Goal: Find specific page/section: Find specific page/section

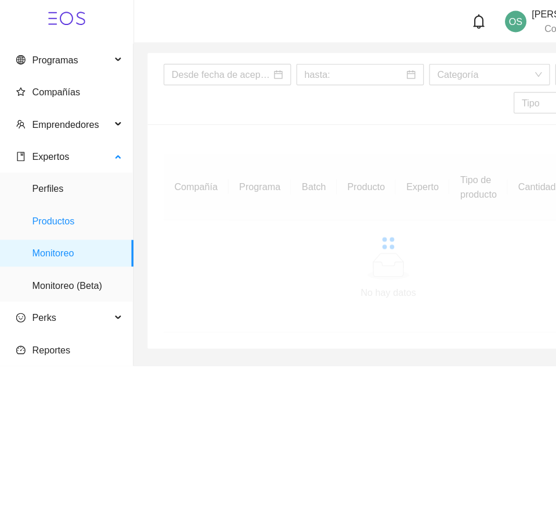
click at [59, 187] on span "Productos" at bounding box center [67, 190] width 78 height 23
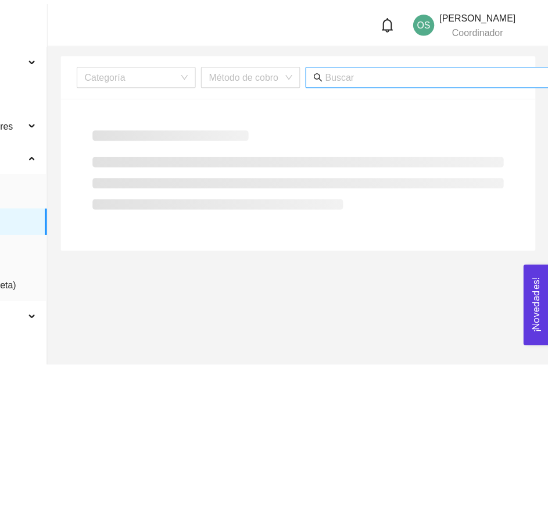
scroll to position [0, 32]
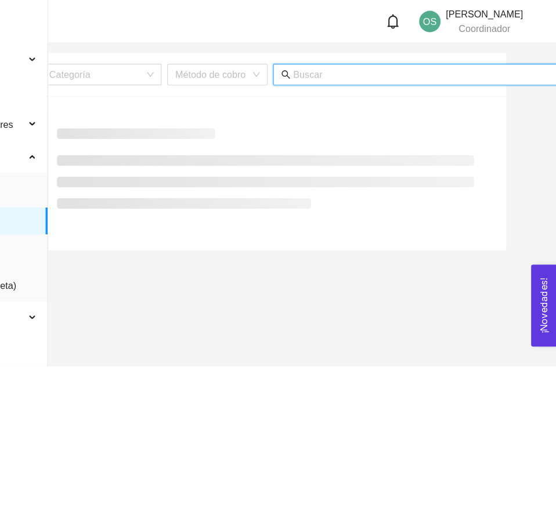
click at [425, 59] on input "text" at bounding box center [442, 64] width 228 height 13
paste input "[PERSON_NAME]"
paste input "text"
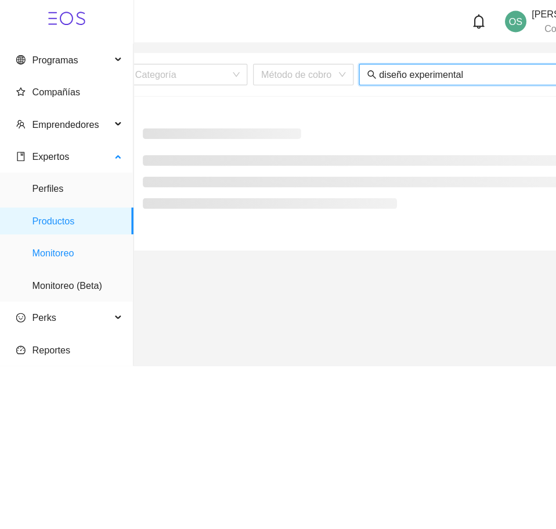
type input "diseño experimental"
click at [61, 229] on span "Monitoreo" at bounding box center [67, 218] width 78 height 23
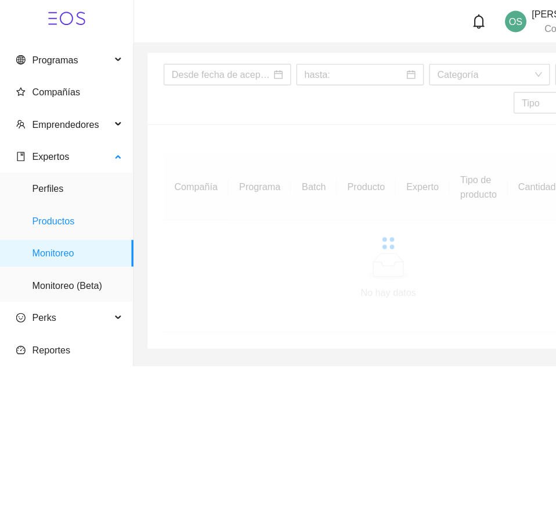
click at [52, 198] on span "Productos" at bounding box center [67, 190] width 78 height 23
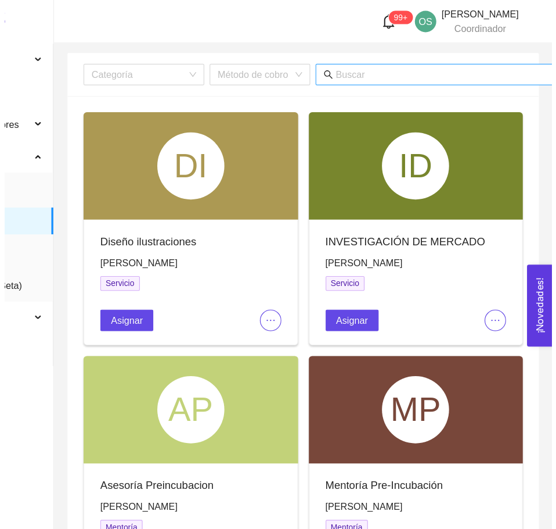
scroll to position [0, 41]
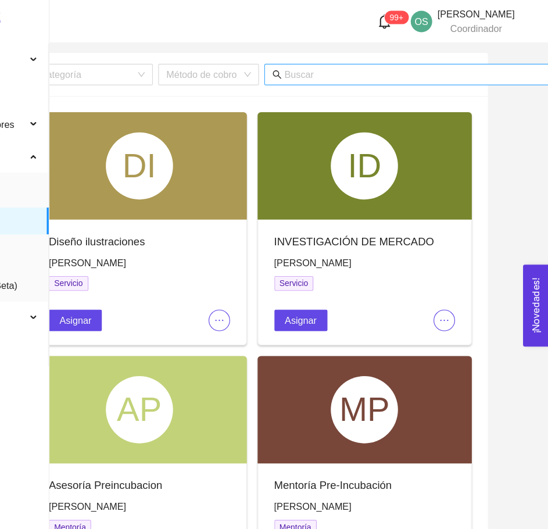
click at [454, 62] on input "text" at bounding box center [433, 64] width 228 height 13
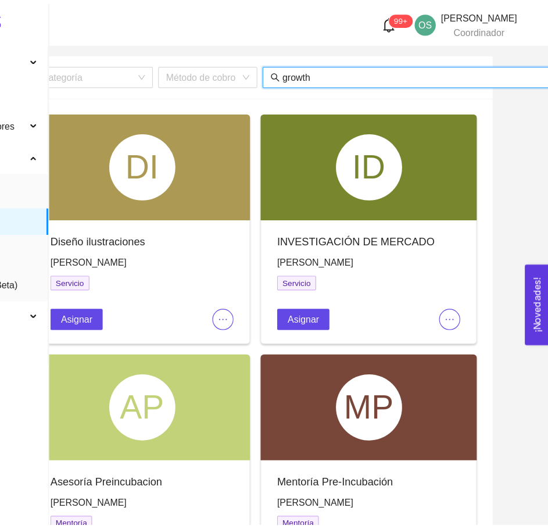
scroll to position [0, 39]
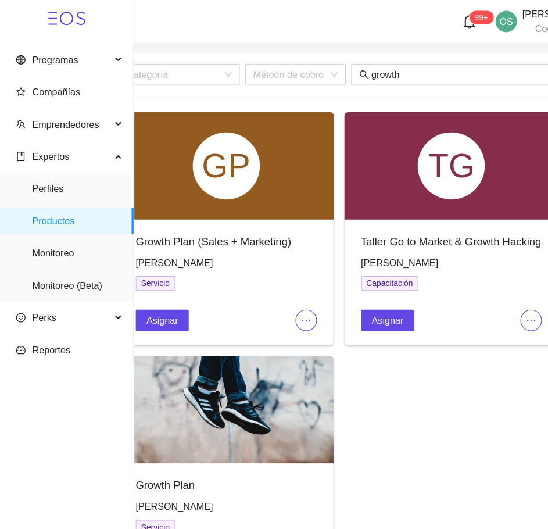
click at [182, 228] on span "[PERSON_NAME]" at bounding box center [150, 226] width 67 height 9
copy span "[PERSON_NAME]"
click at [139, 439] on span "[PERSON_NAME]" at bounding box center [150, 437] width 67 height 9
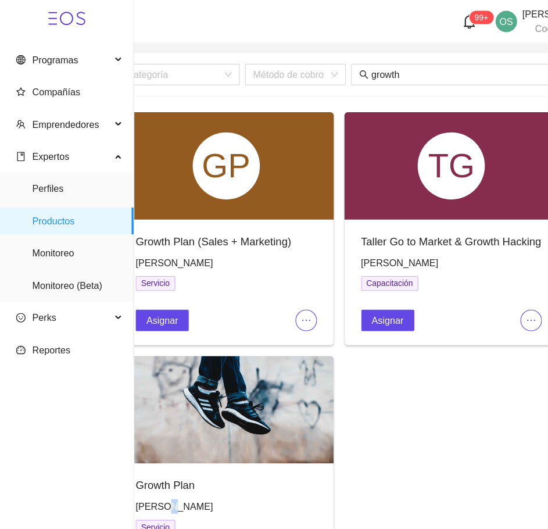
click at [139, 439] on span "[PERSON_NAME]" at bounding box center [150, 437] width 67 height 9
copy span "[PERSON_NAME]"
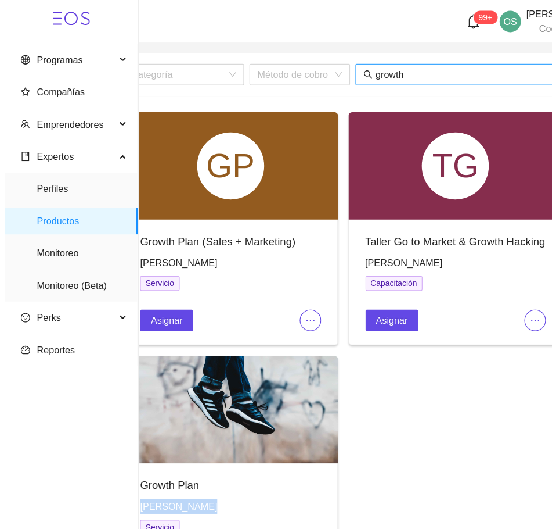
scroll to position [0, 41]
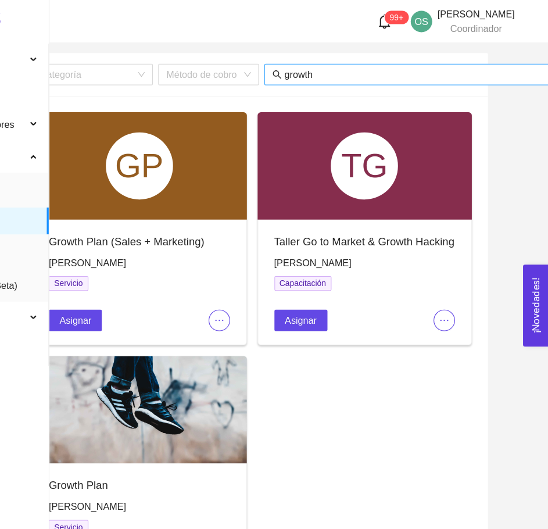
drag, startPoint x: 391, startPoint y: 66, endPoint x: 464, endPoint y: 66, distance: 73.2
click at [464, 66] on input "growth" at bounding box center [433, 64] width 228 height 13
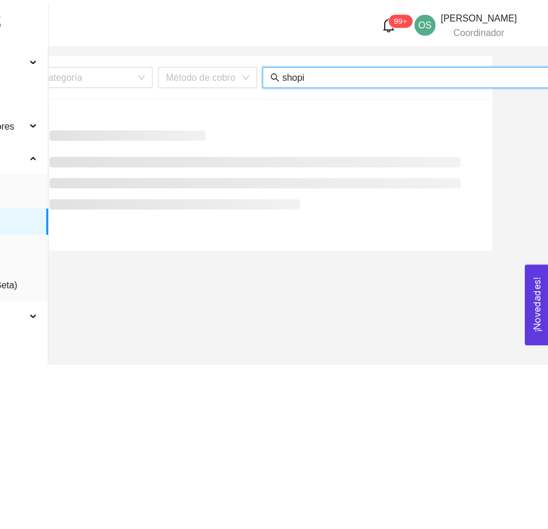
scroll to position [0, 39]
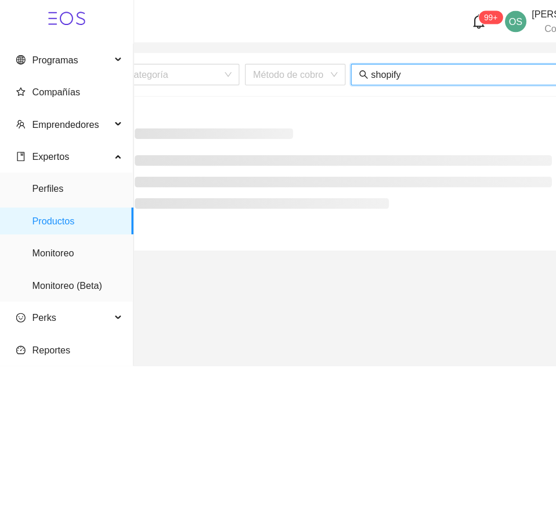
click at [356, 58] on input "shopify" at bounding box center [435, 64] width 228 height 13
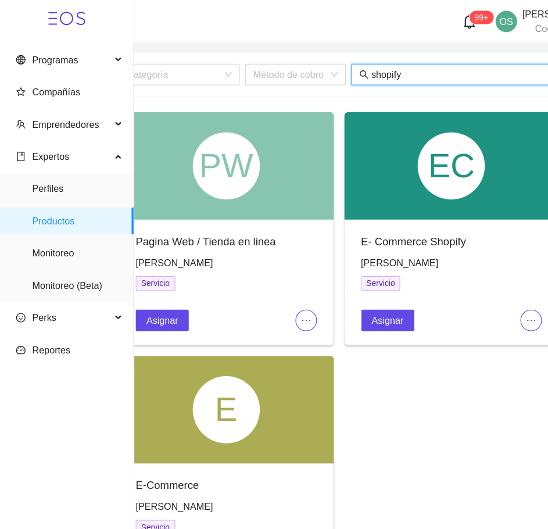
type input "shopify"
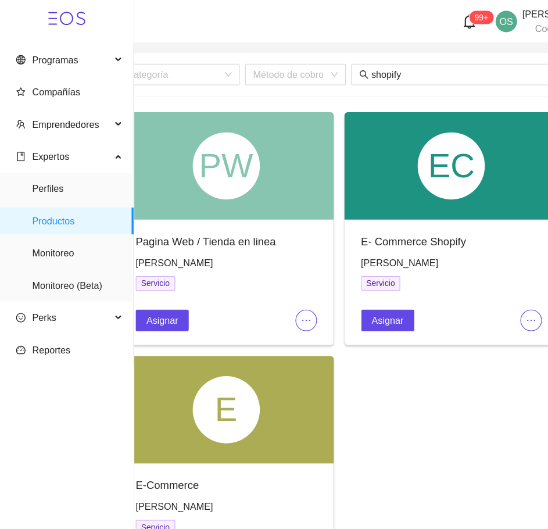
click at [336, 224] on span "[PERSON_NAME]" at bounding box center [346, 226] width 67 height 9
copy span "[PERSON_NAME]"
